Goal: Transaction & Acquisition: Purchase product/service

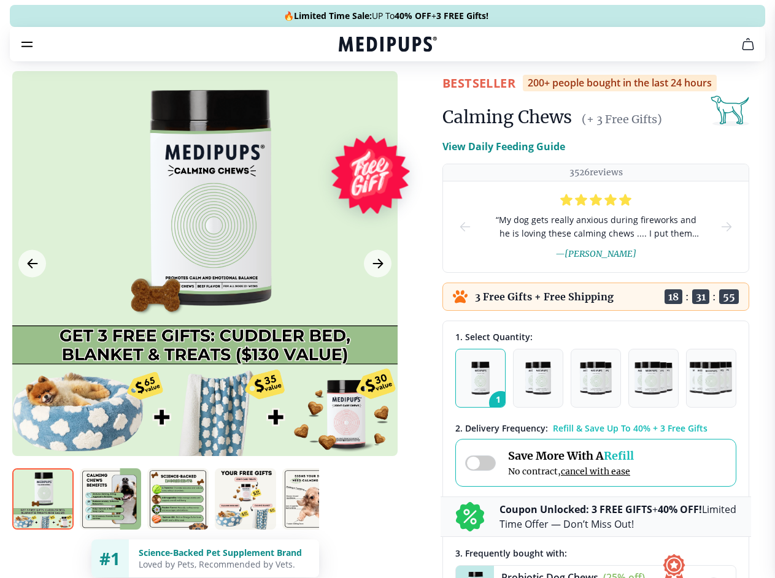
click at [353, 98] on span "Supplements" at bounding box center [383, 104] width 61 height 12
click at [415, 97] on icon "button" at bounding box center [422, 104] width 15 height 15
click at [740, 52] on icon "cart" at bounding box center [747, 44] width 15 height 15
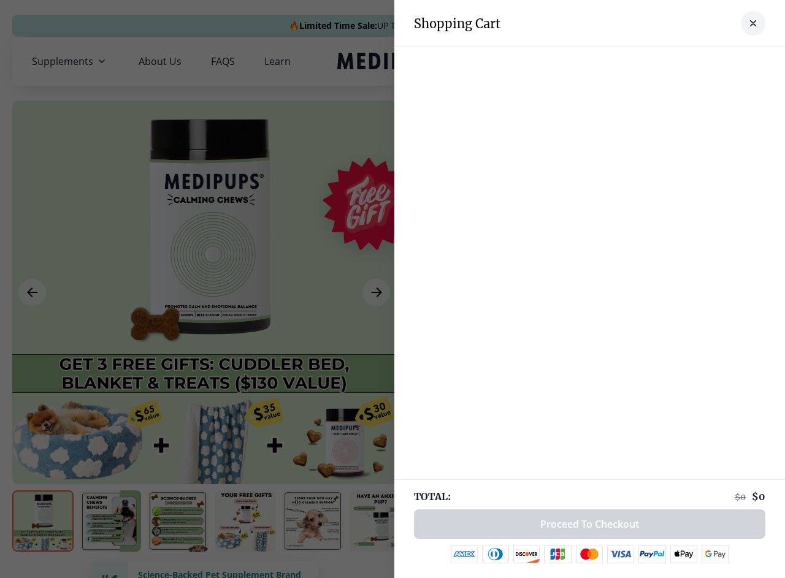
click at [596, 61] on div at bounding box center [589, 59] width 391 height 25
click at [692, 61] on div at bounding box center [589, 59] width 391 height 25
click at [733, 61] on div at bounding box center [589, 59] width 391 height 25
click at [204, 293] on div at bounding box center [392, 289] width 785 height 578
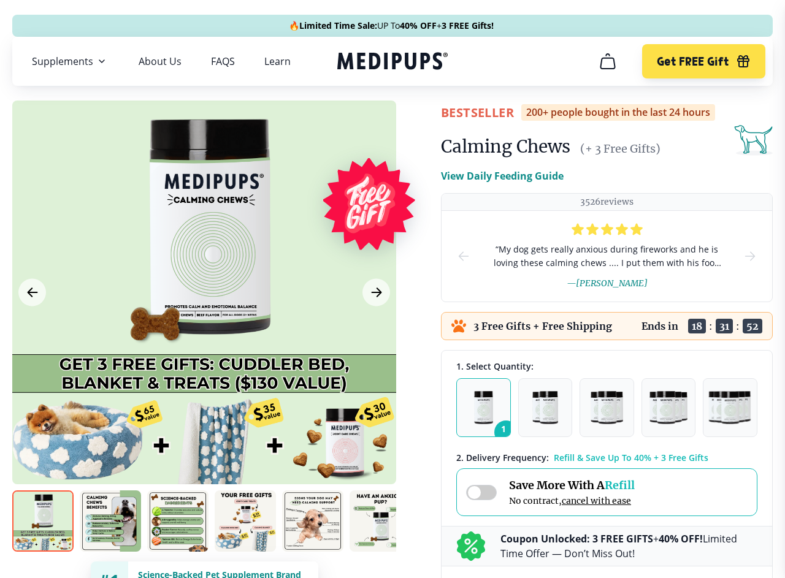
click at [32, 293] on icon "Previous Image" at bounding box center [32, 292] width 9 height 9
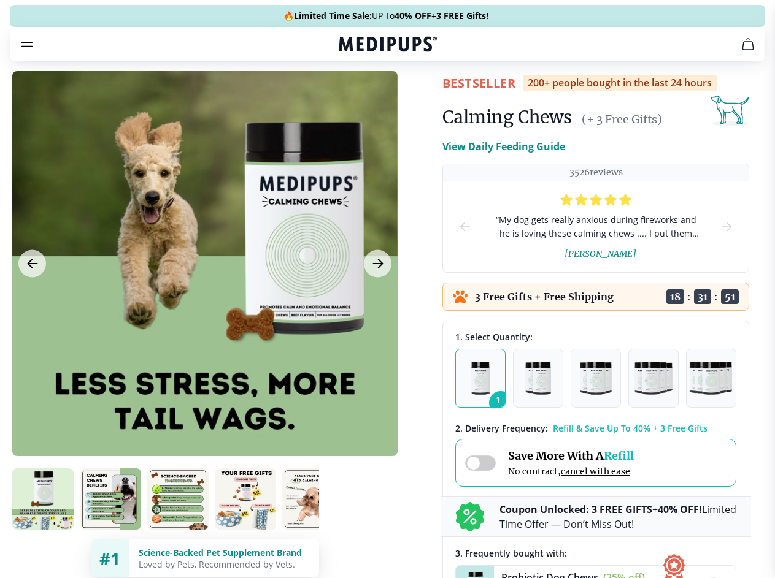
click at [376, 268] on icon "Next Image" at bounding box center [377, 263] width 9 height 9
click at [43, 521] on img at bounding box center [42, 499] width 61 height 61
